Goal: Transaction & Acquisition: Book appointment/travel/reservation

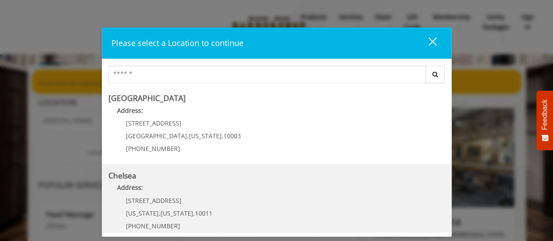
click at [218, 204] on link "Chelsea Address: 169/170 W 23rd St New York , New York , 10011 (917) 639-3902" at bounding box center [276, 203] width 336 height 64
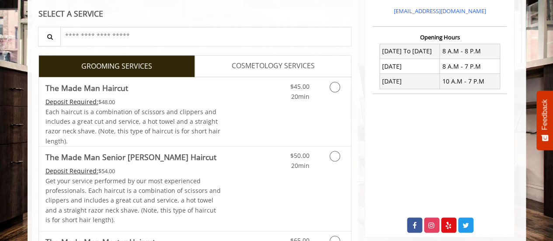
scroll to position [309, 0]
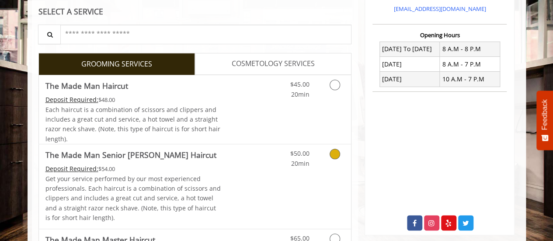
click at [251, 180] on link "Discounted Price" at bounding box center [247, 186] width 52 height 84
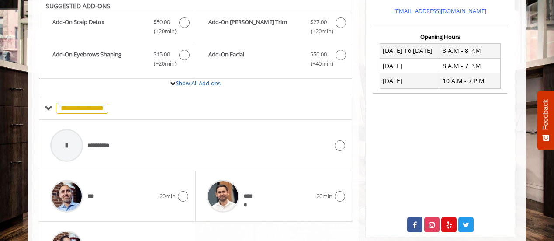
scroll to position [304, 0]
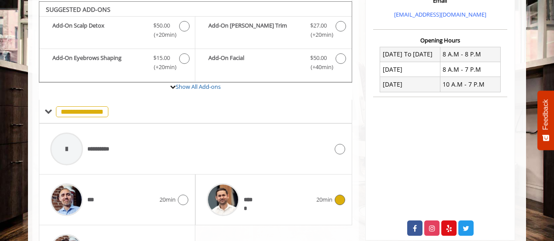
click at [270, 202] on div "*****" at bounding box center [259, 200] width 114 height 42
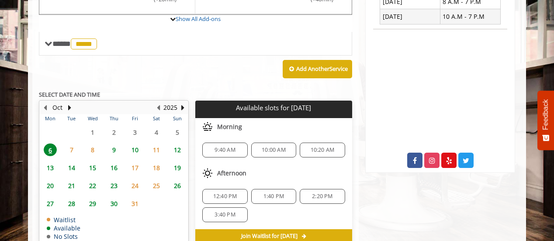
scroll to position [374, 0]
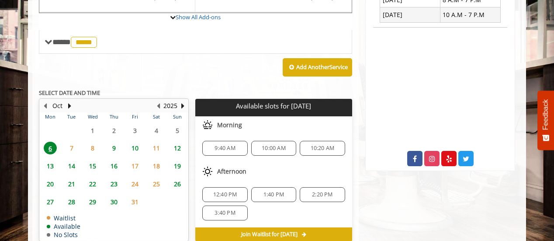
click at [226, 212] on span "3:40 PM" at bounding box center [225, 212] width 21 height 7
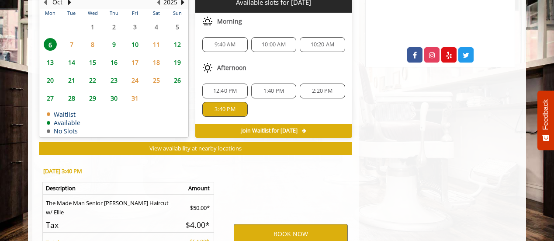
scroll to position [571, 0]
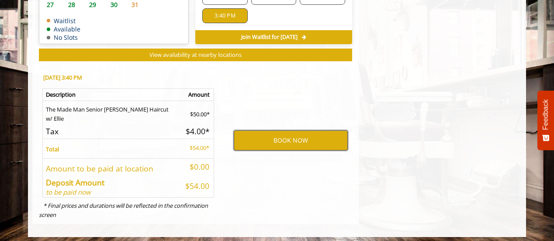
click at [305, 132] on button "BOOK NOW" at bounding box center [291, 140] width 114 height 20
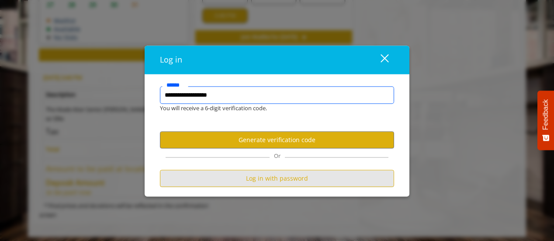
type input "**********"
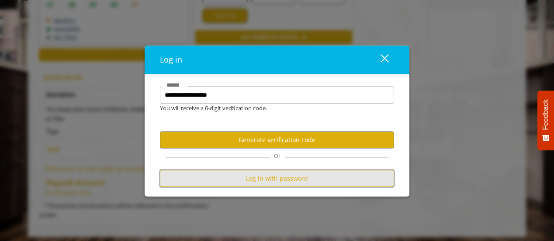
click at [294, 181] on button "Log in with password" at bounding box center [277, 178] width 234 height 17
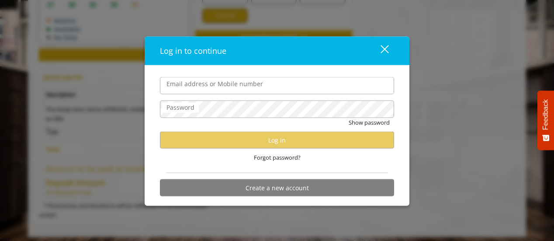
scroll to position [0, 0]
type input "**********"
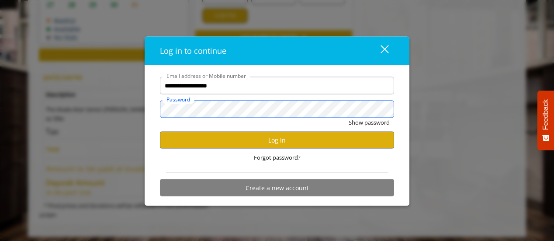
click at [349, 118] on button "Show password" at bounding box center [369, 122] width 41 height 9
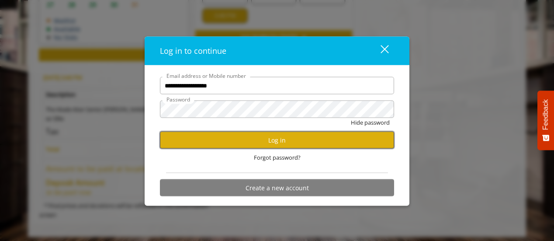
click at [300, 142] on button "Log in" at bounding box center [277, 140] width 234 height 17
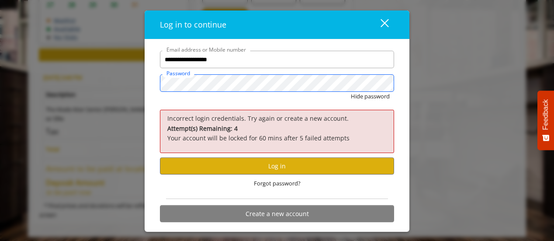
click at [351, 92] on button "Hide password" at bounding box center [370, 96] width 39 height 9
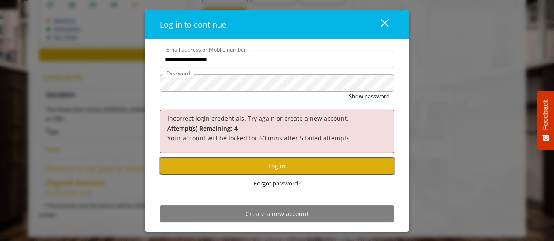
click at [287, 169] on button "Log in" at bounding box center [277, 165] width 234 height 17
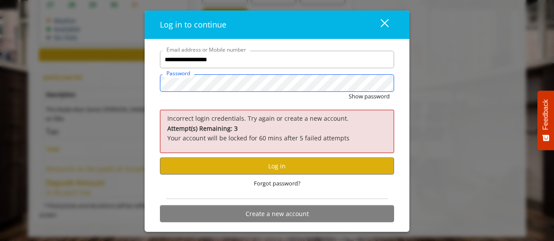
click at [82, 83] on div "**********" at bounding box center [277, 120] width 554 height 241
click at [349, 92] on button "Show password" at bounding box center [369, 96] width 41 height 9
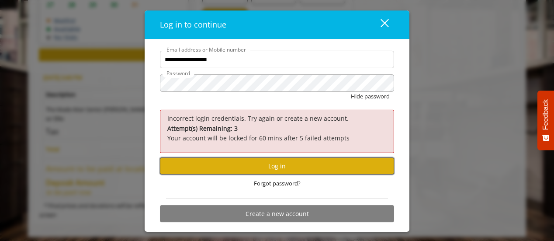
click at [225, 170] on button "Log in" at bounding box center [277, 165] width 234 height 17
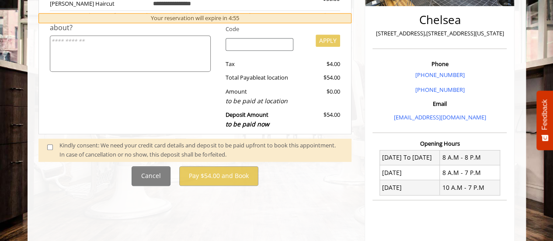
scroll to position [210, 0]
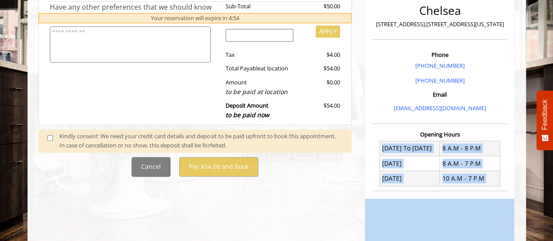
drag, startPoint x: 551, startPoint y: 177, endPoint x: 551, endPoint y: 192, distance: 14.4
click at [551, 192] on body "**********" at bounding box center [276, 101] width 553 height 492
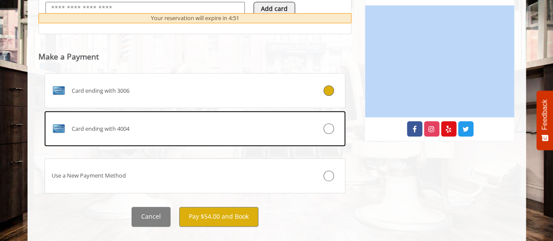
scroll to position [404, 0]
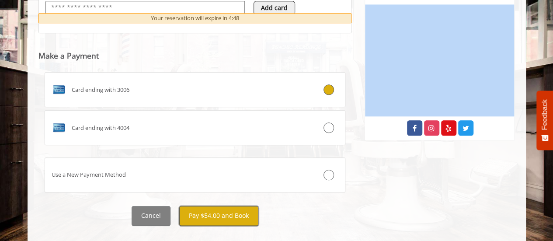
click at [249, 212] on button "Pay $54.00 and Book" at bounding box center [218, 216] width 79 height 20
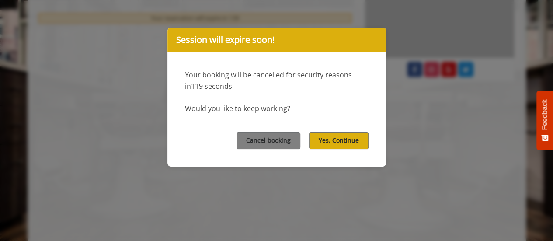
scroll to position [468, 0]
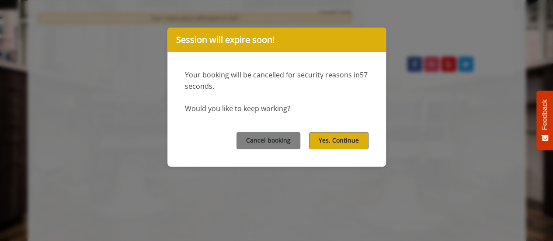
click at [169, 138] on div "Cancel booking Yes, Continue" at bounding box center [276, 140] width 218 height 52
click at [321, 139] on button "Yes, Continue" at bounding box center [338, 140] width 59 height 17
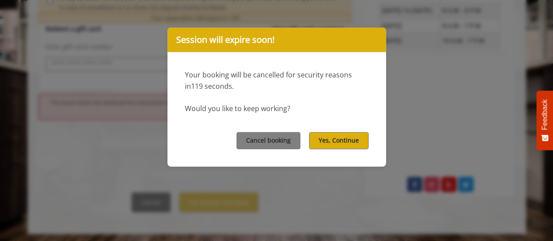
scroll to position [356, 0]
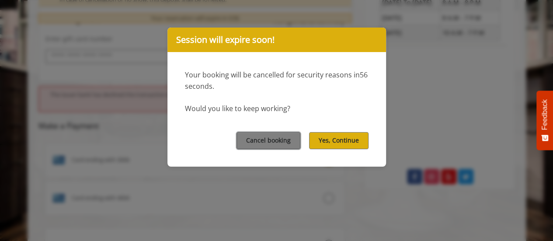
click at [279, 145] on webstore-booking-summary "**********" at bounding box center [194, 23] width 313 height 544
click at [337, 135] on button "Yes, Continue" at bounding box center [338, 140] width 59 height 17
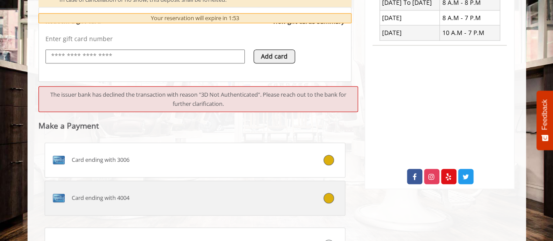
click at [325, 197] on icon at bounding box center [328, 198] width 10 height 10
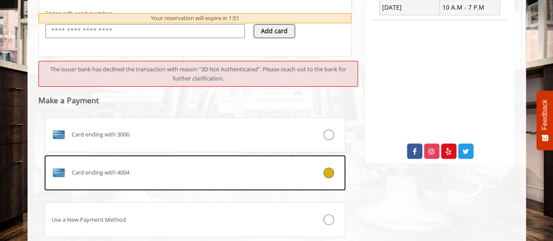
scroll to position [439, 0]
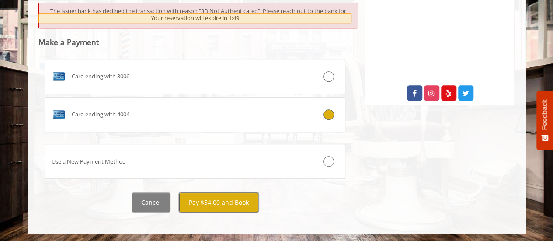
click at [234, 208] on button "Pay $54.00 and Book" at bounding box center [218, 202] width 79 height 20
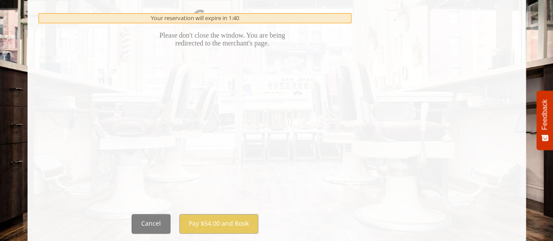
scroll to position [559, 0]
